Goal: Information Seeking & Learning: Learn about a topic

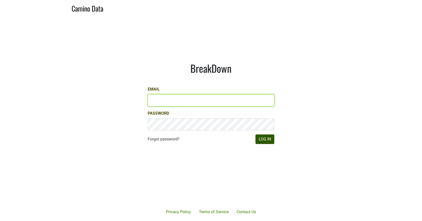
type input "misha@buehlervineyards.com"
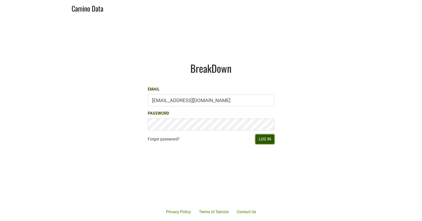
click at [269, 138] on button "Log In" at bounding box center [264, 140] width 19 height 10
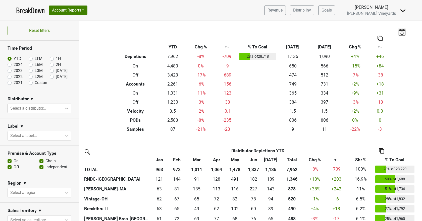
click at [64, 110] on icon at bounding box center [66, 108] width 5 height 5
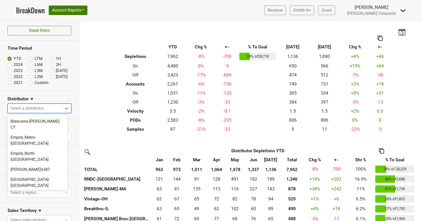
scroll to position [201, 0]
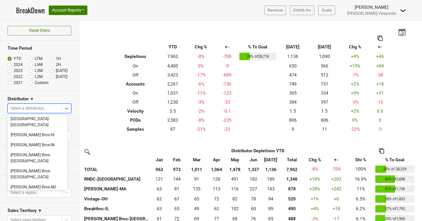
click at [37, 202] on div "[PERSON_NAME]-MA" at bounding box center [38, 207] width 60 height 10
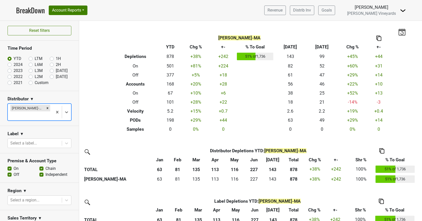
scroll to position [37, 0]
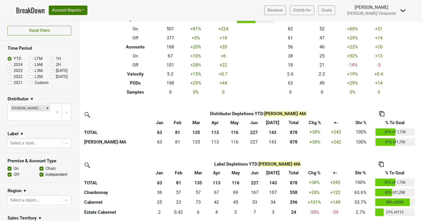
click at [382, 114] on img at bounding box center [381, 113] width 5 height 5
click at [381, 92] on div "Copy as Image" at bounding box center [382, 90] width 26 height 7
click at [381, 163] on img at bounding box center [381, 164] width 5 height 5
click at [378, 143] on div "Copy as Image" at bounding box center [381, 140] width 26 height 7
click at [45, 166] on label "Chain" at bounding box center [50, 169] width 10 height 6
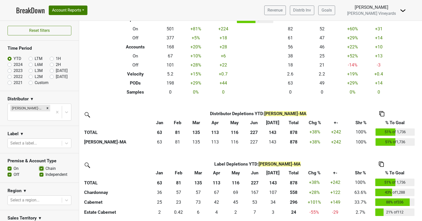
click at [40, 166] on input "Chain" at bounding box center [41, 168] width 4 height 5
checkbox input "false"
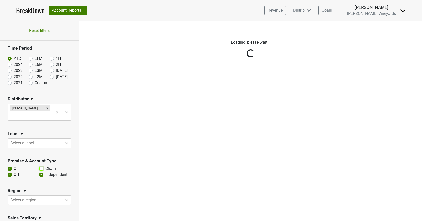
scroll to position [0, 0]
click at [39, 167] on div "Reset filters Time Period YTD LTM 1H 2024 L6M 2H 2023 L3M Jul '25 2022 L2M Aug …" at bounding box center [39, 121] width 79 height 200
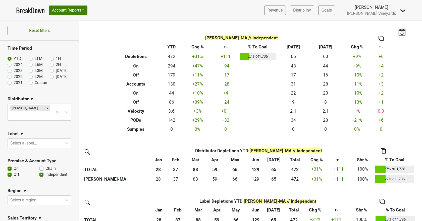
click at [14, 172] on label "Off" at bounding box center [17, 175] width 6 height 6
click at [8, 172] on input "Off" at bounding box center [10, 174] width 4 height 5
checkbox input "false"
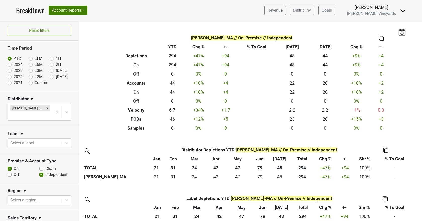
click at [45, 172] on label "Independent" at bounding box center [56, 175] width 22 height 6
click at [39, 172] on input "Independent" at bounding box center [41, 174] width 4 height 5
checkbox input "false"
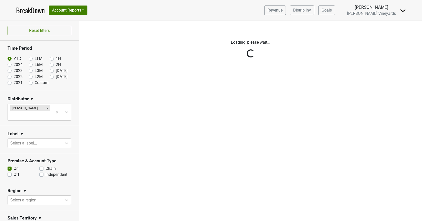
click at [62, 137] on div "Reset filters Time Period YTD LTM 1H 2024 L6M 2H 2023 L3M Jul '25 2022 L2M Aug …" at bounding box center [39, 121] width 79 height 200
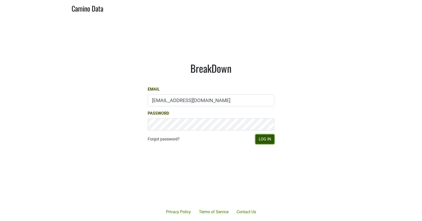
click at [269, 139] on button "Log In" at bounding box center [264, 140] width 19 height 10
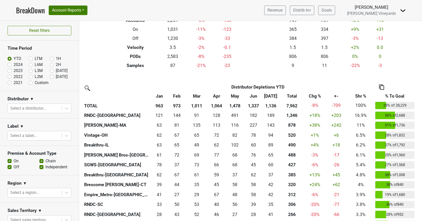
scroll to position [75, 0]
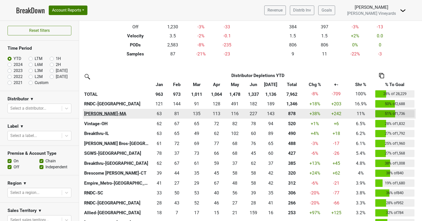
click at [93, 113] on th "[PERSON_NAME]-MA" at bounding box center [117, 114] width 68 height 10
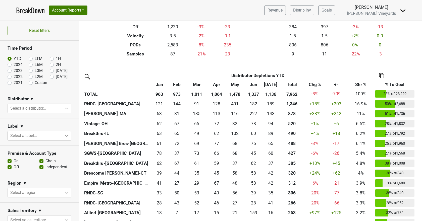
click at [65, 138] on div at bounding box center [66, 135] width 9 height 9
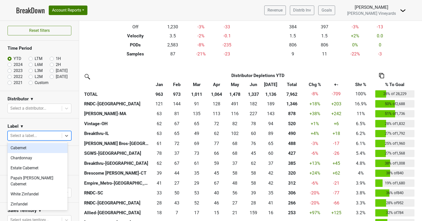
click at [44, 147] on div "Cabernet" at bounding box center [38, 148] width 60 height 10
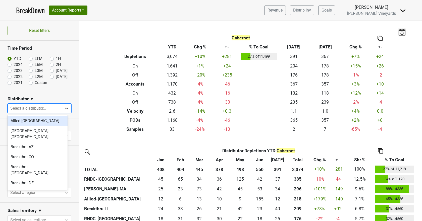
click at [65, 109] on icon at bounding box center [66, 109] width 3 height 2
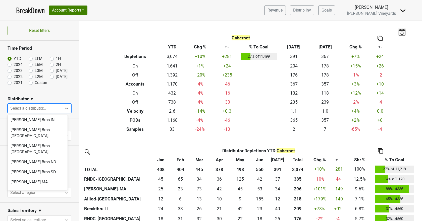
scroll to position [201, 0]
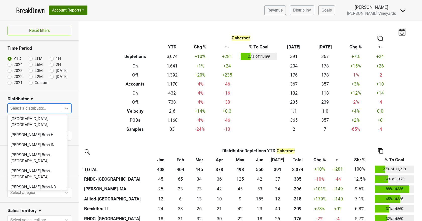
click at [39, 202] on div "[PERSON_NAME]-MA" at bounding box center [38, 207] width 60 height 10
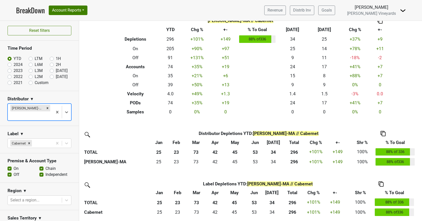
scroll to position [0, 0]
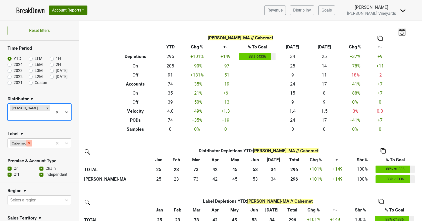
click at [30, 142] on icon "Remove Cabernet" at bounding box center [29, 144] width 4 height 4
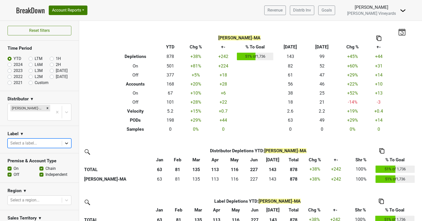
click at [64, 141] on icon at bounding box center [66, 143] width 5 height 5
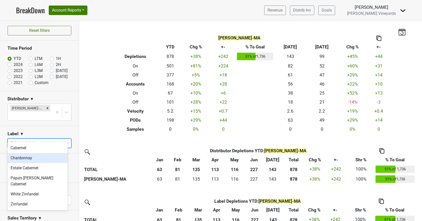
click at [27, 160] on div "Chardonnay" at bounding box center [38, 158] width 60 height 10
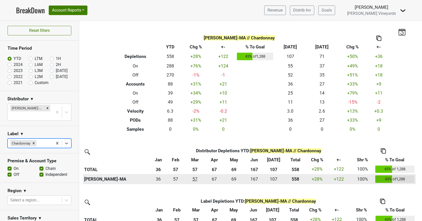
scroll to position [17, 0]
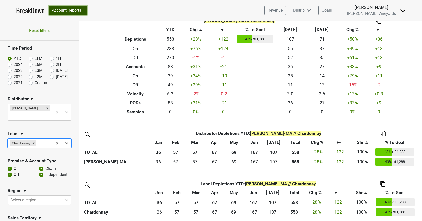
click at [70, 13] on button "Account Reports" at bounding box center [68, 11] width 39 height 10
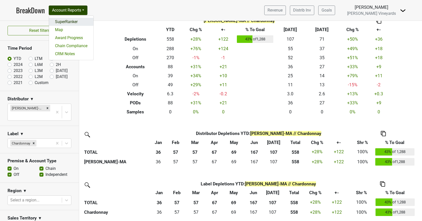
click at [65, 23] on link "SuperRanker" at bounding box center [71, 22] width 44 height 8
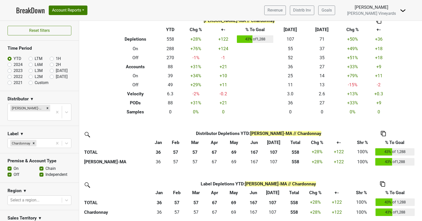
scroll to position [0, 0]
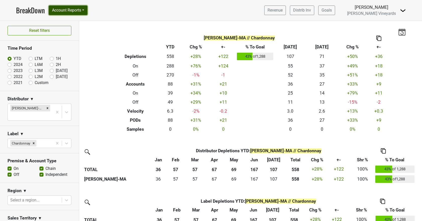
click at [62, 10] on button "Account Reports" at bounding box center [68, 11] width 39 height 10
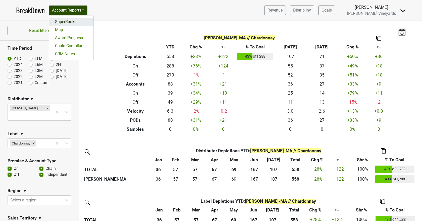
click at [66, 21] on link "SuperRanker" at bounding box center [71, 22] width 44 height 8
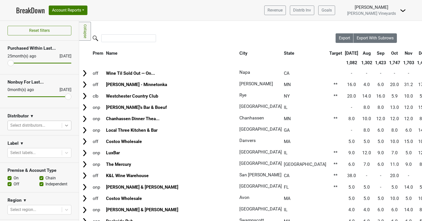
click at [65, 127] on icon at bounding box center [66, 125] width 5 height 5
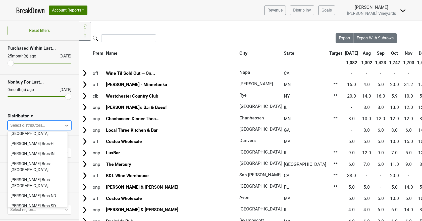
scroll to position [201, 0]
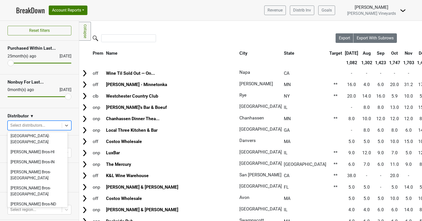
click at [29, 219] on div "[PERSON_NAME]-MA" at bounding box center [38, 224] width 60 height 10
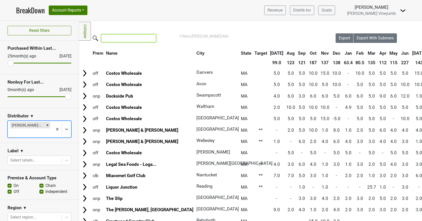
click at [118, 37] on input "search" at bounding box center [128, 38] width 55 height 8
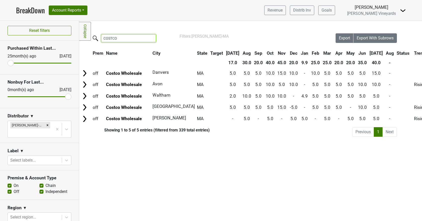
type input "COSTCO"
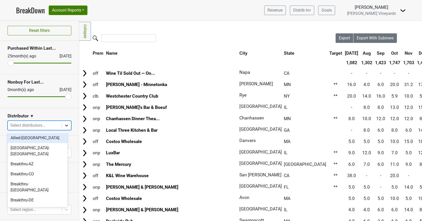
click at [64, 126] on icon at bounding box center [66, 125] width 5 height 5
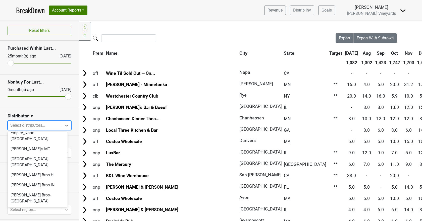
scroll to position [176, 0]
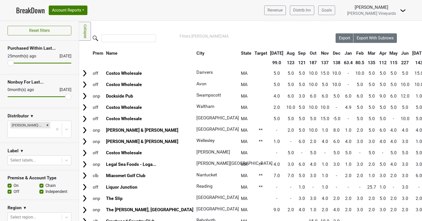
click at [45, 189] on label "Independent" at bounding box center [56, 192] width 22 height 6
click at [39, 189] on input "Independent" at bounding box center [41, 191] width 4 height 5
checkbox input "false"
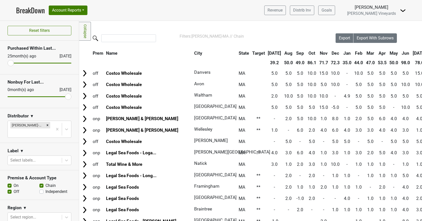
click at [45, 183] on label "Chain" at bounding box center [50, 186] width 10 height 6
click at [39, 183] on input "Chain" at bounding box center [41, 185] width 4 height 5
checkbox input "false"
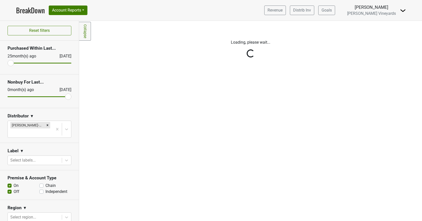
click at [14, 189] on label "Off" at bounding box center [17, 192] width 6 height 6
click at [9, 189] on input "Off" at bounding box center [10, 191] width 4 height 5
checkbox input "false"
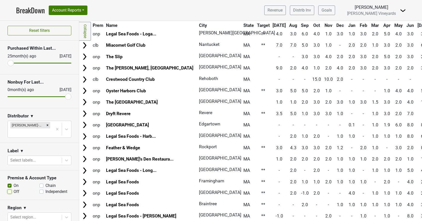
scroll to position [0, 0]
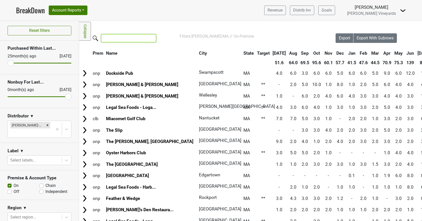
click at [121, 38] on input "search" at bounding box center [128, 38] width 55 height 8
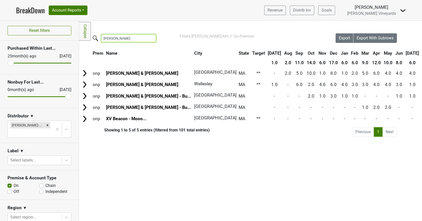
drag, startPoint x: 116, startPoint y: 40, endPoint x: 99, endPoint y: 38, distance: 16.6
click at [99, 38] on label "[PERSON_NAME]" at bounding box center [118, 37] width 55 height 9
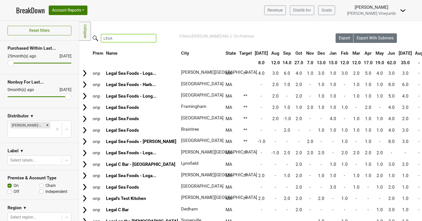
type input "LEGA"
